Goal: Information Seeking & Learning: Learn about a topic

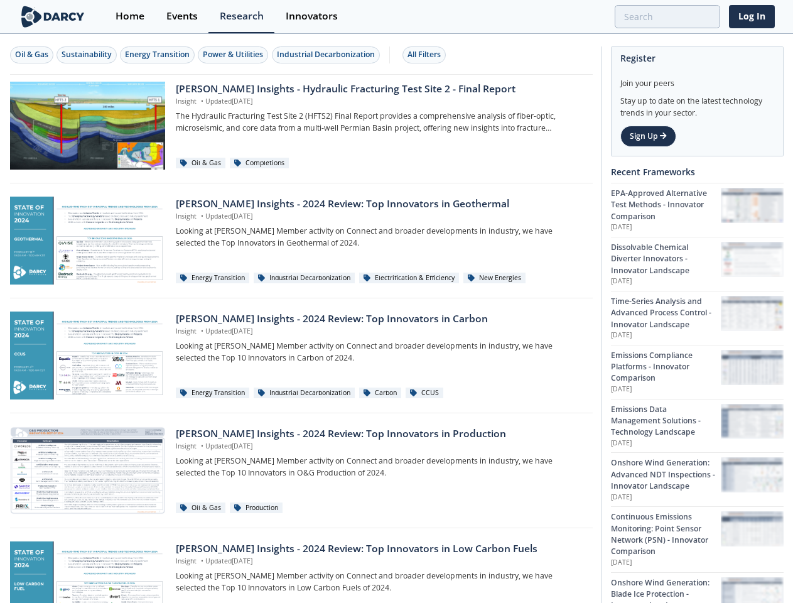
click at [32, 55] on div "Oil & Gas" at bounding box center [31, 54] width 33 height 11
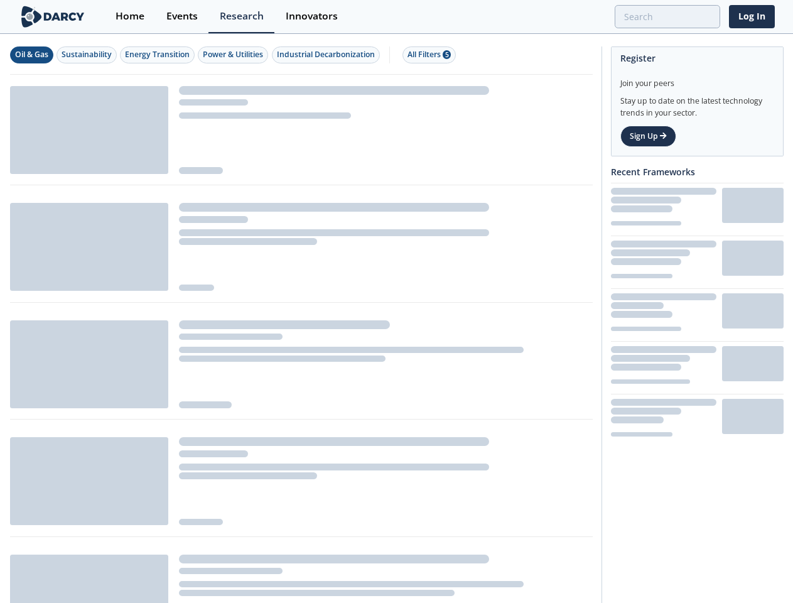
click at [87, 55] on div "Sustainability" at bounding box center [87, 54] width 50 height 11
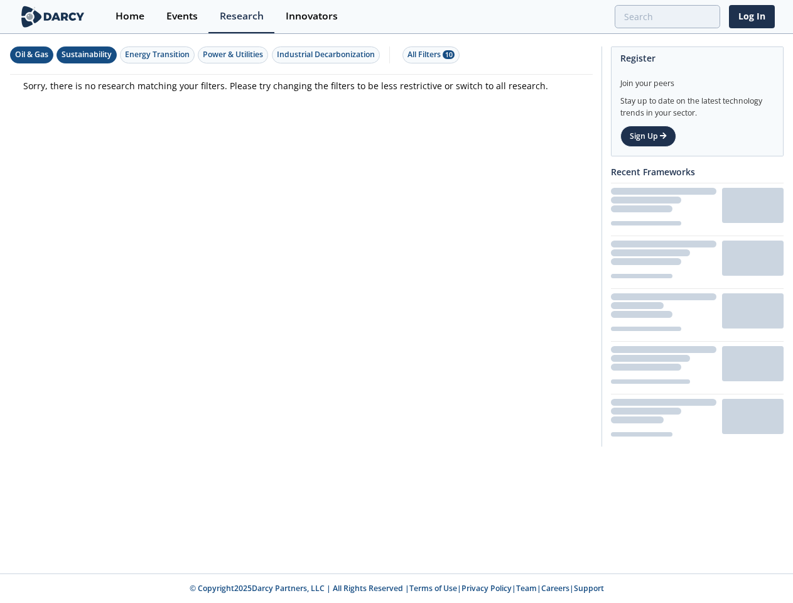
click at [158, 55] on div "Energy Transition" at bounding box center [157, 54] width 65 height 11
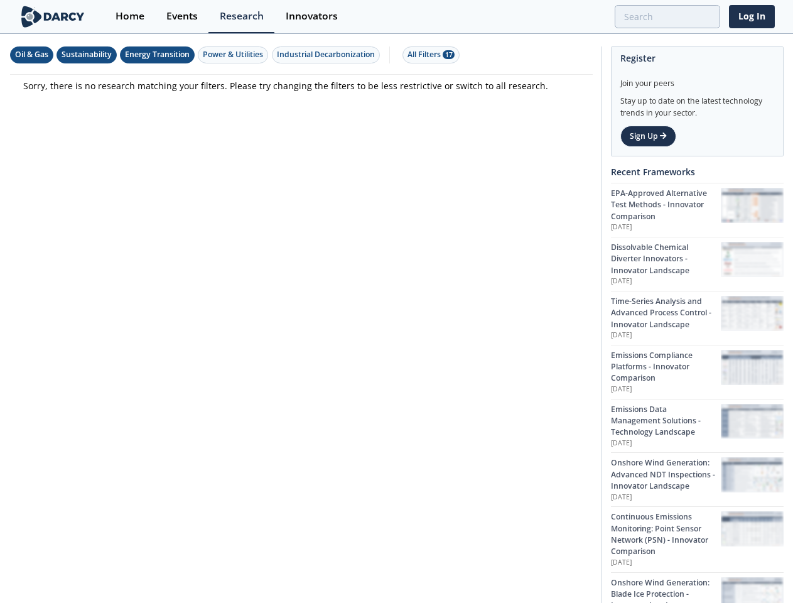
click at [235, 55] on div "Power & Utilities" at bounding box center [233, 54] width 60 height 11
click at [328, 55] on div "Industrial Decarbonization" at bounding box center [326, 54] width 98 height 11
